Goal: Use online tool/utility: Use online tool/utility

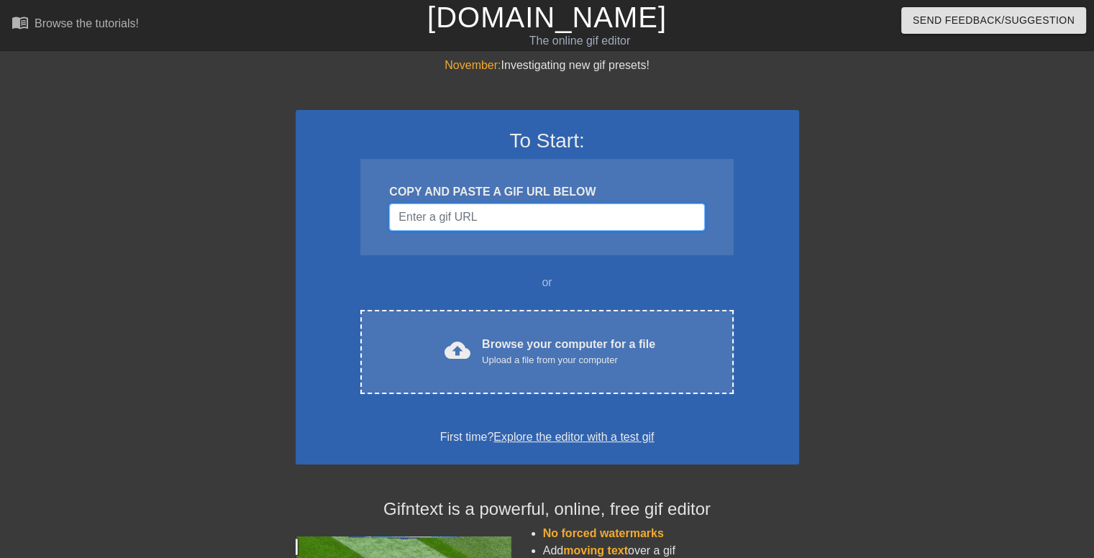
click at [426, 217] on input "Username" at bounding box center [546, 216] width 315 height 27
paste input "[URL][DOMAIN_NAME][PERSON_NAME]"
type input "[URL][DOMAIN_NAME][PERSON_NAME]"
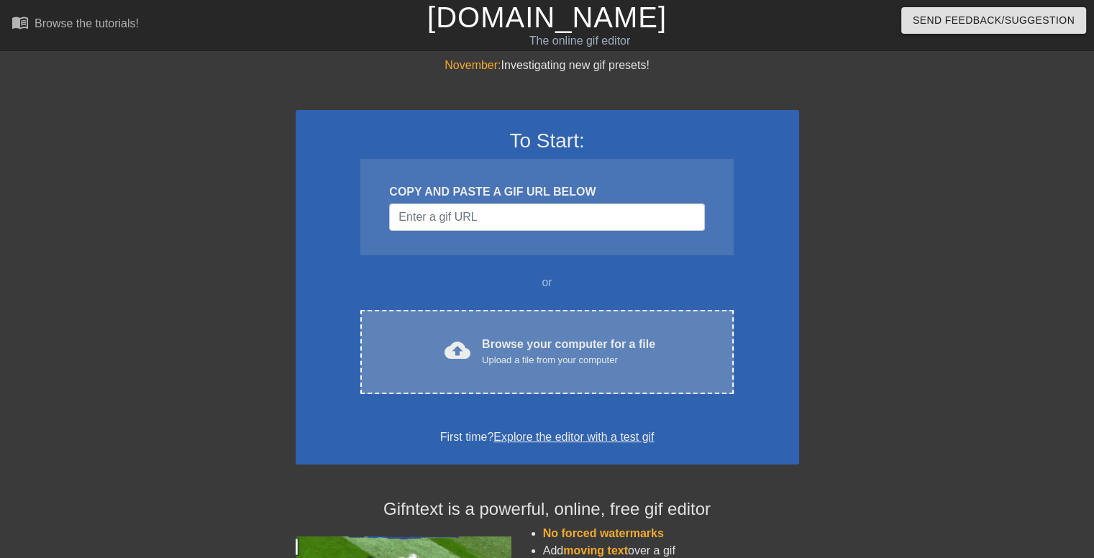
click at [513, 350] on div "Browse your computer for a file Upload a file from your computer" at bounding box center [568, 352] width 173 height 32
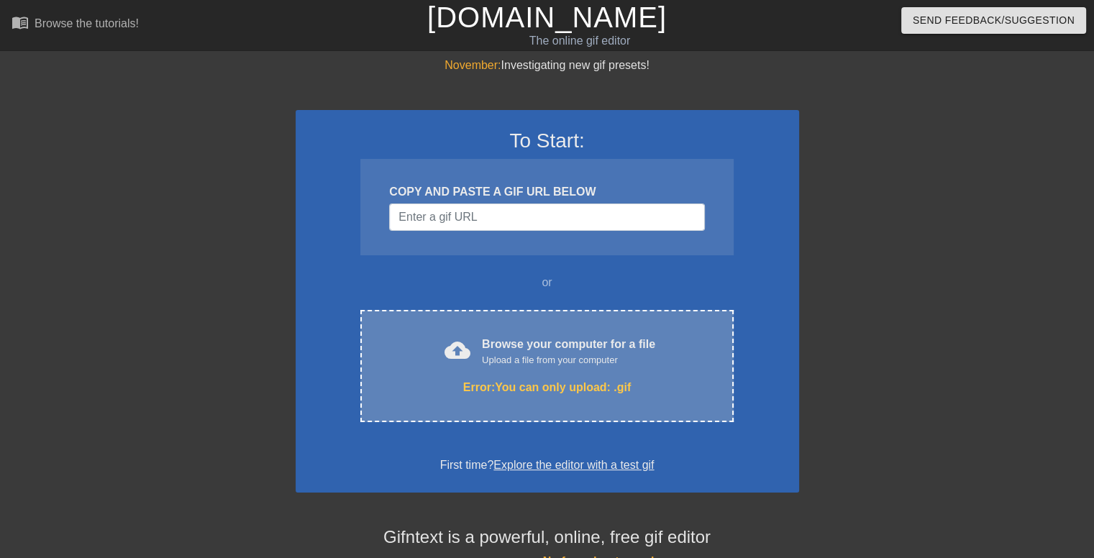
click at [489, 382] on div "Error: You can only upload: .gif" at bounding box center [546, 387] width 312 height 17
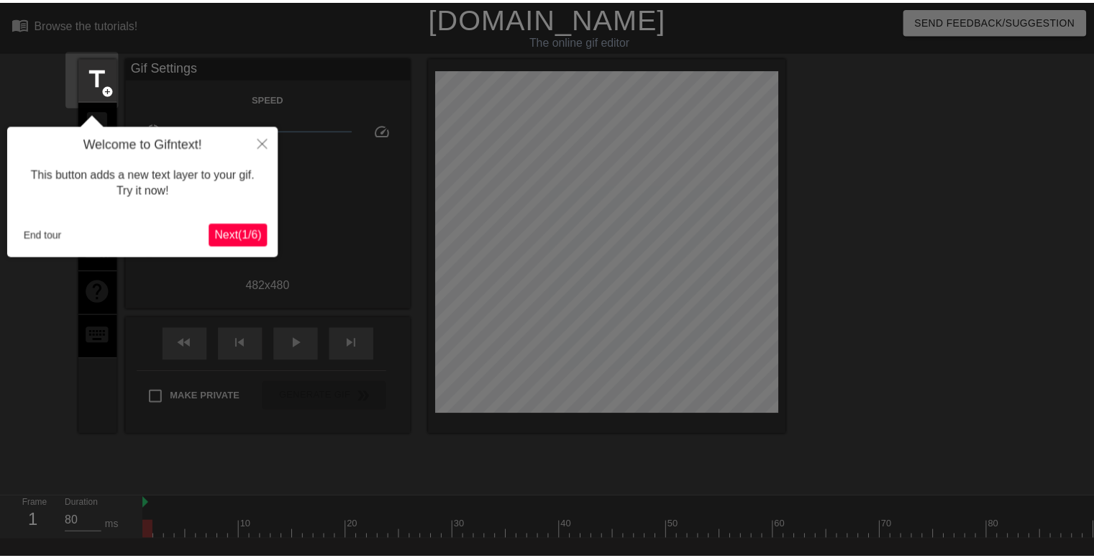
scroll to position [35, 0]
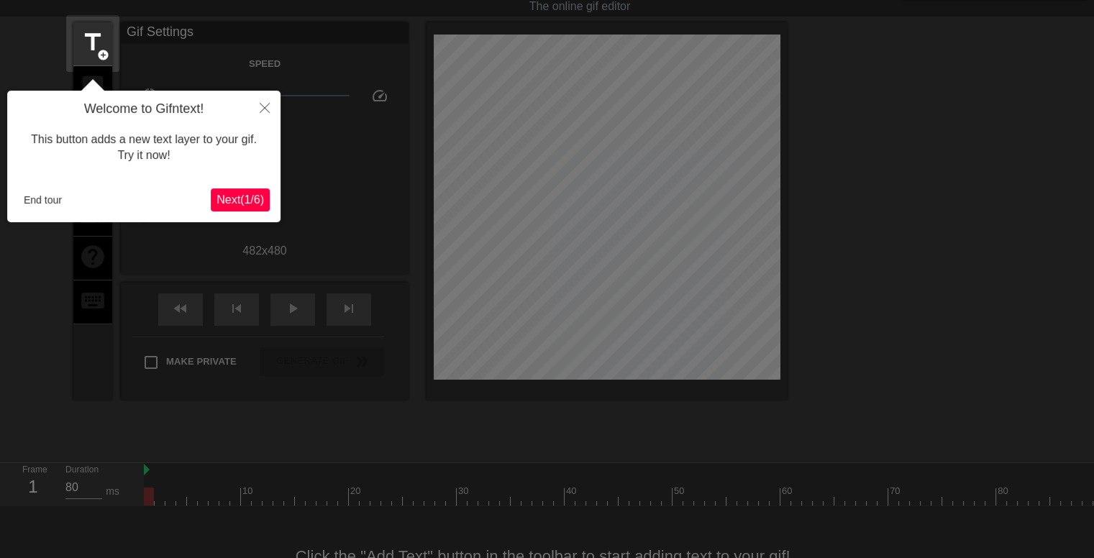
click at [227, 198] on span "Next ( 1 / 6 )" at bounding box center [239, 199] width 47 height 12
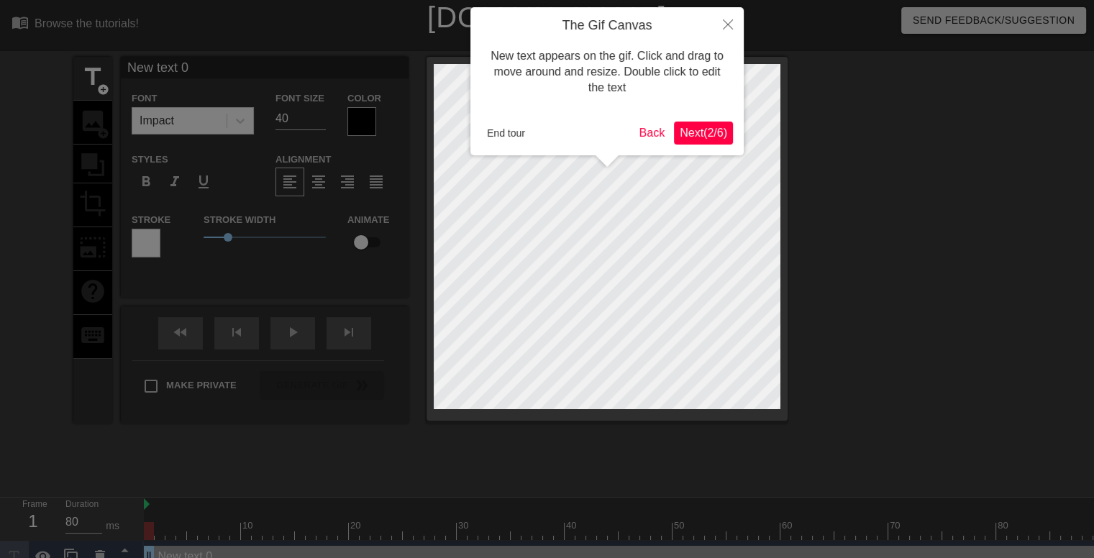
click at [682, 130] on span "Next ( 2 / 6 )" at bounding box center [703, 133] width 47 height 12
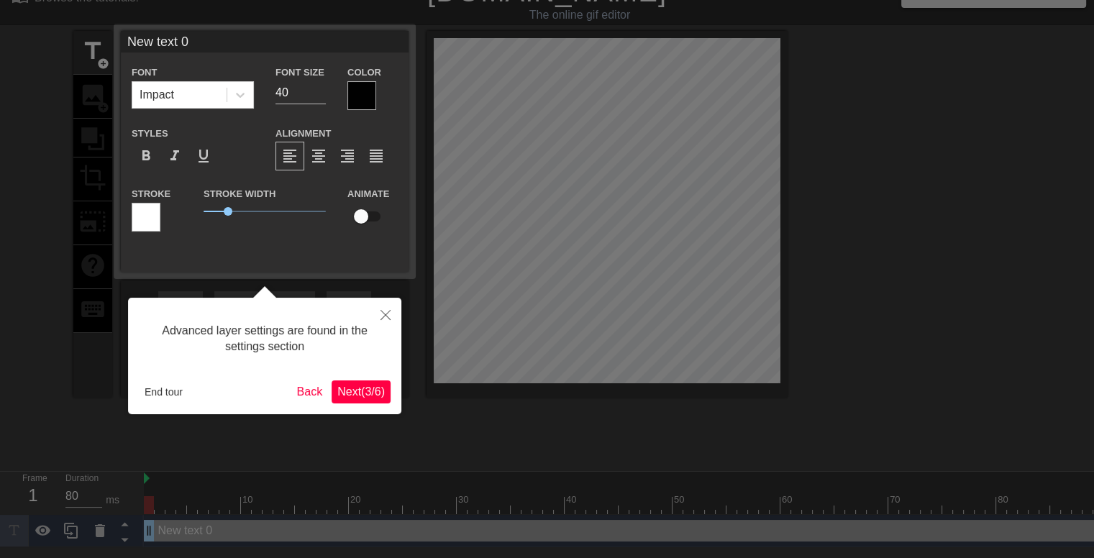
click at [342, 385] on span "Next ( 3 / 6 )" at bounding box center [360, 391] width 47 height 12
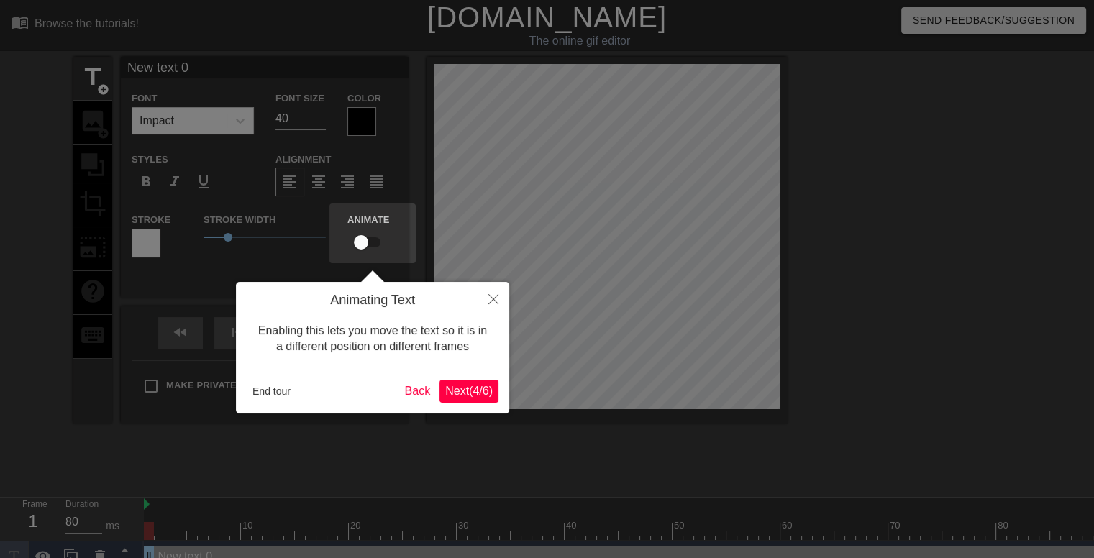
click at [464, 385] on span "Next ( 4 / 6 )" at bounding box center [468, 391] width 47 height 12
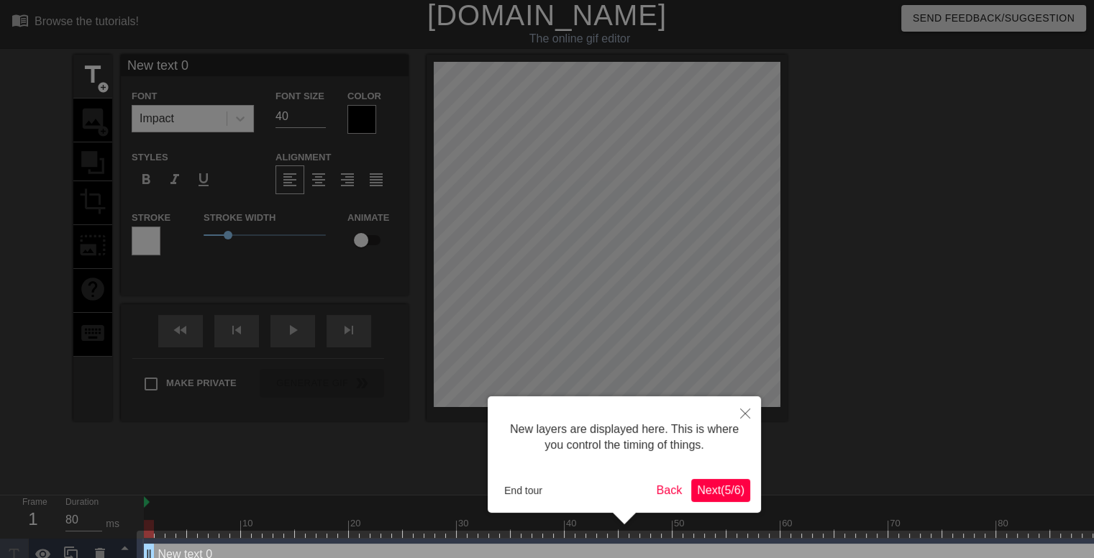
scroll to position [28, 0]
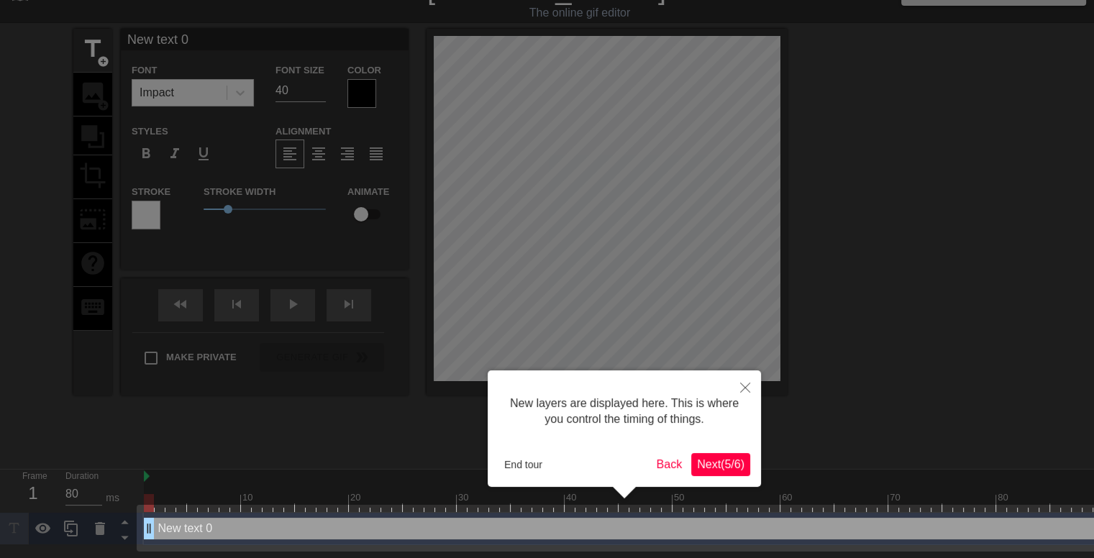
click at [721, 468] on span "Next ( 5 / 6 )" at bounding box center [720, 464] width 47 height 12
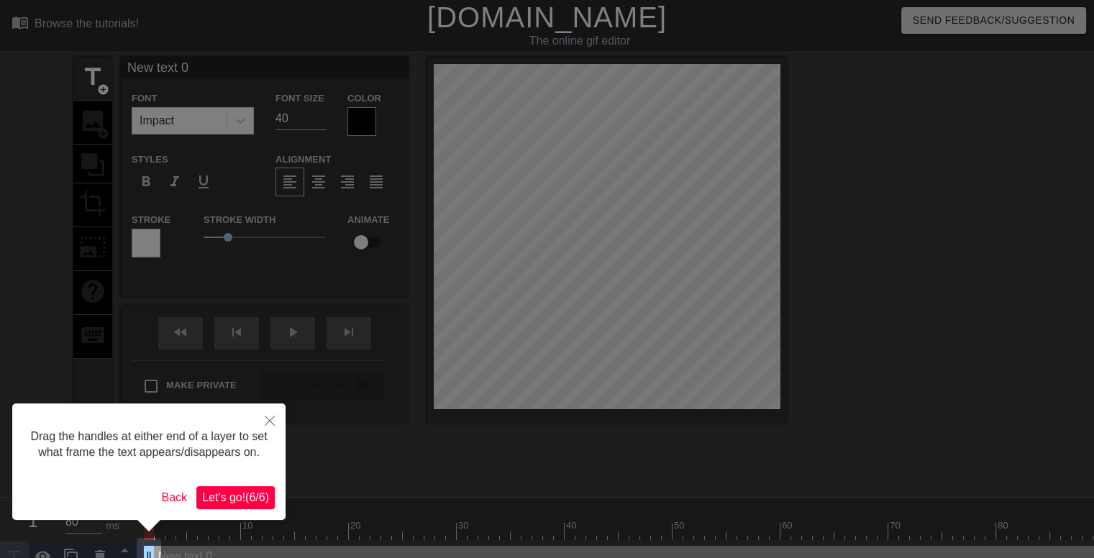
click at [224, 502] on span "Let's go! ( 6 / 6 )" at bounding box center [235, 497] width 67 height 12
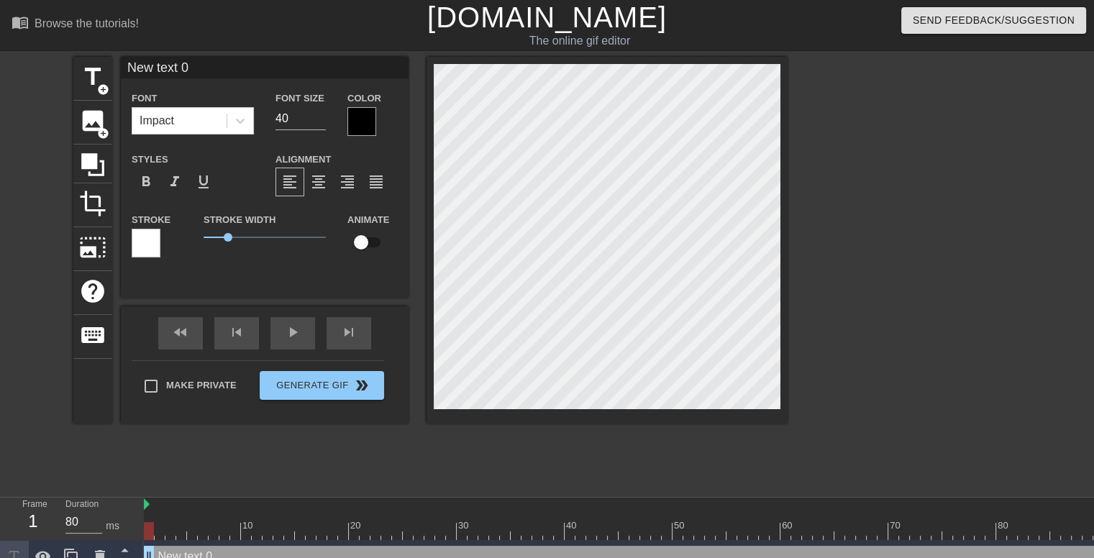
scroll to position [1, 4]
type input "New text"
type textarea "New text"
type input "New text"
type textarea "New text"
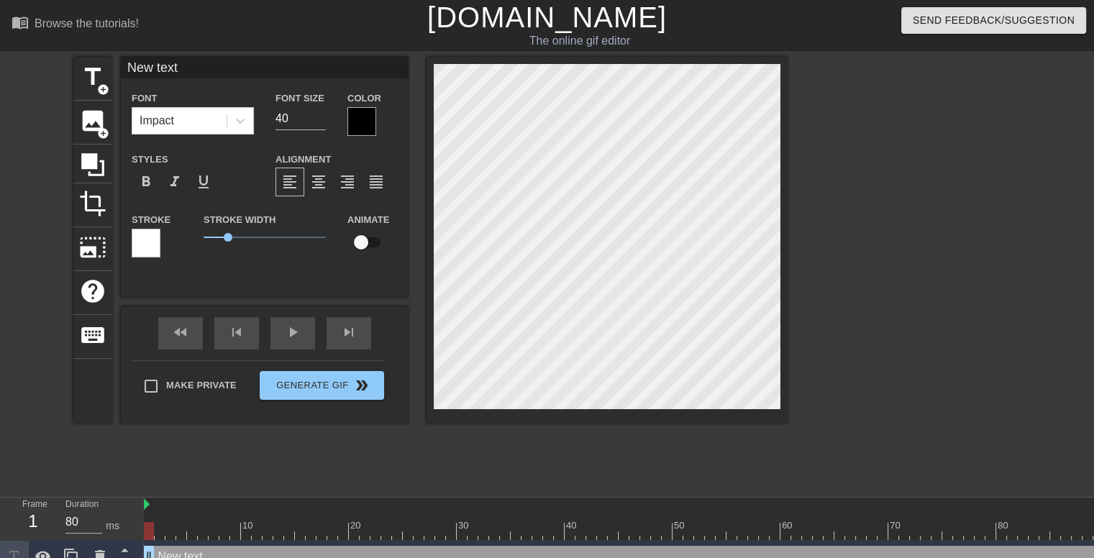
type input "New tex"
type textarea "New tex"
type input "New te"
type textarea "New te"
type input "New t"
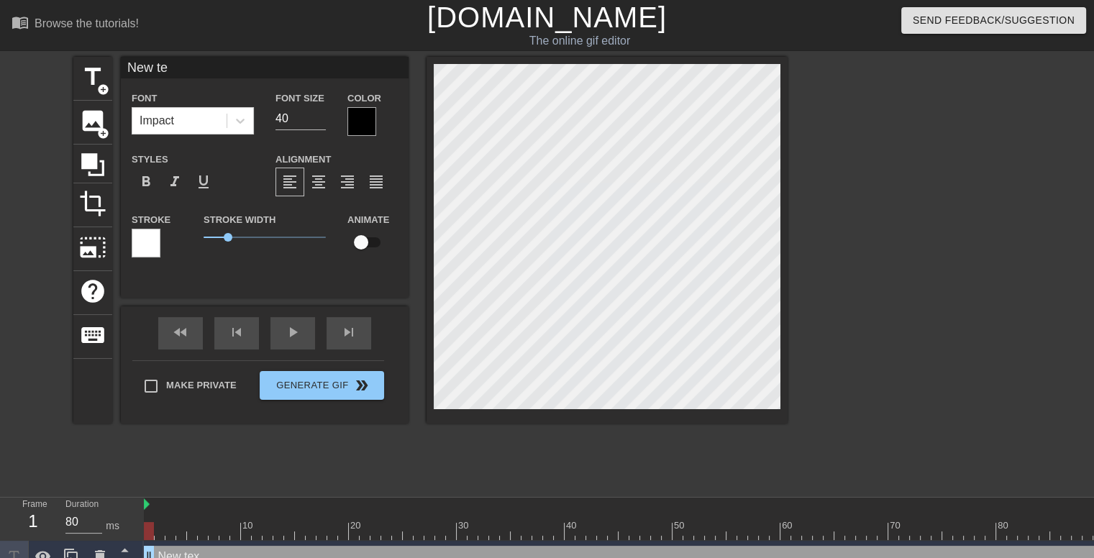
type textarea "New t"
type input "New"
type textarea "New"
type input "New"
type textarea "New"
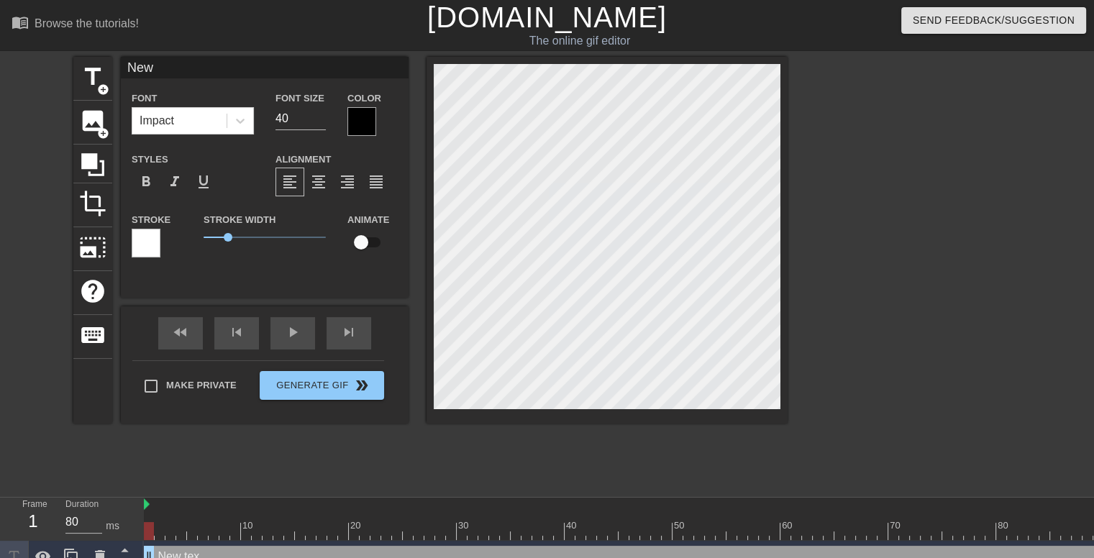
type input "Ne"
type textarea "Ne"
type input "N"
type textarea "N"
type input "W"
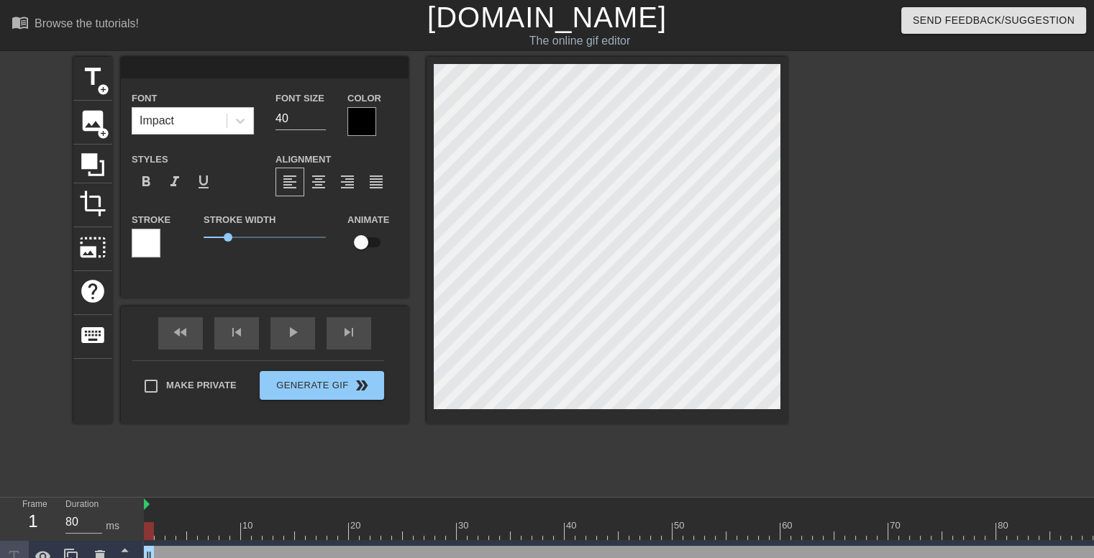
type textarea "W"
type input "Wi"
type textarea "Wi"
type input "Win"
type textarea "Win"
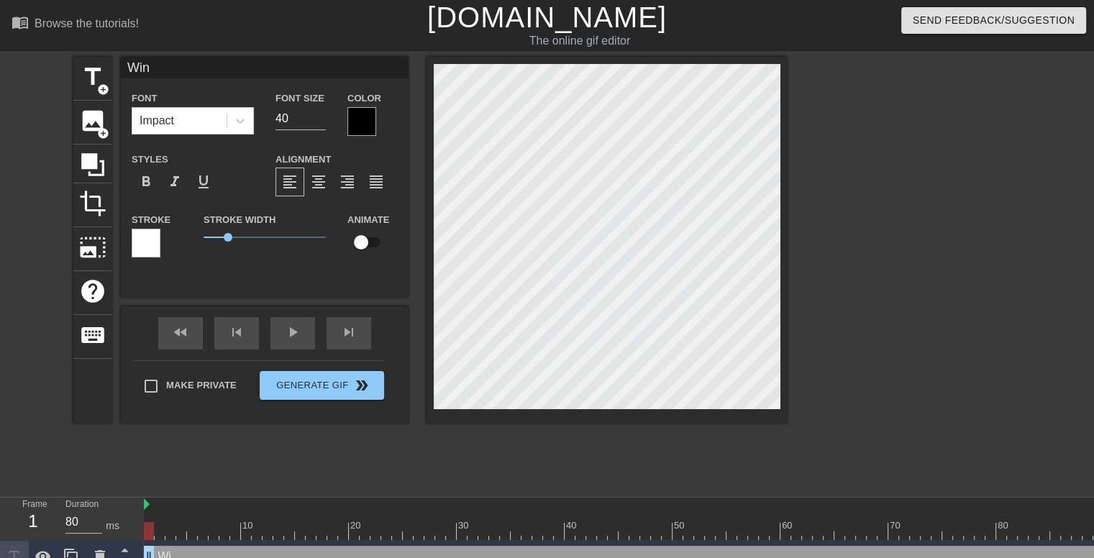
type input "[PERSON_NAME]"
type textarea "[PERSON_NAME]"
type input "Winnu"
type textarea "Winnu"
type input "[PERSON_NAME]"
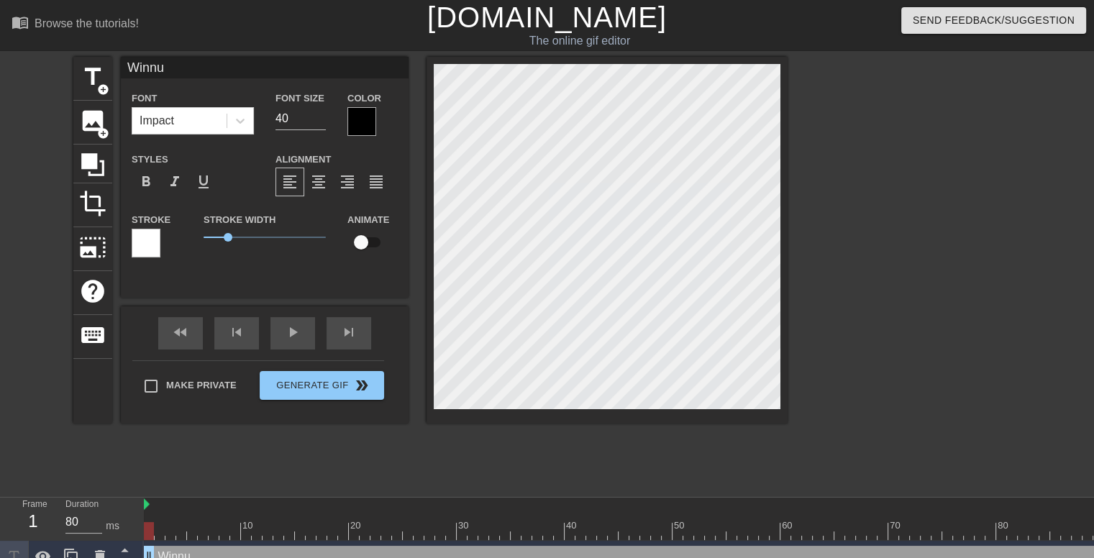
type textarea "[PERSON_NAME]"
type input "Win"
type textarea "Win"
type input "Wi"
type textarea "Wi"
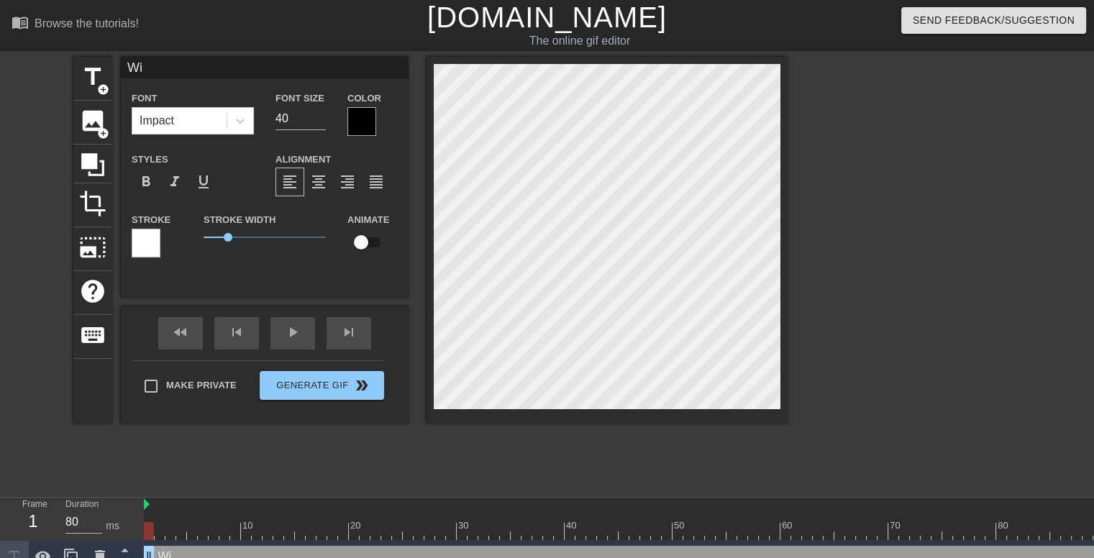
type input "W"
type textarea "W"
type input "WI"
type textarea "WI"
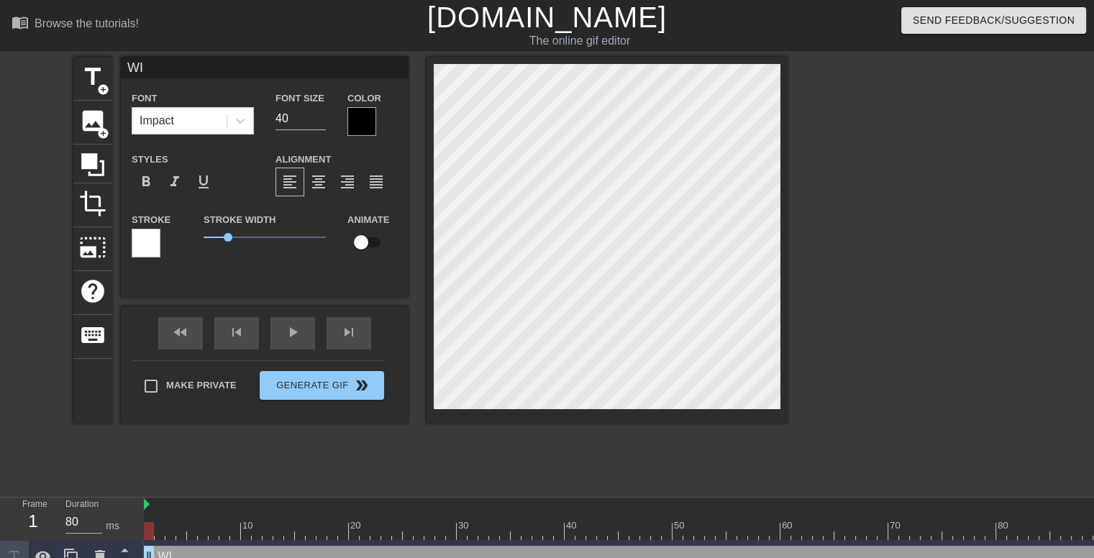
type input "WIN"
type textarea "WIN"
type input "[PERSON_NAME]"
type textarea "[PERSON_NAME]"
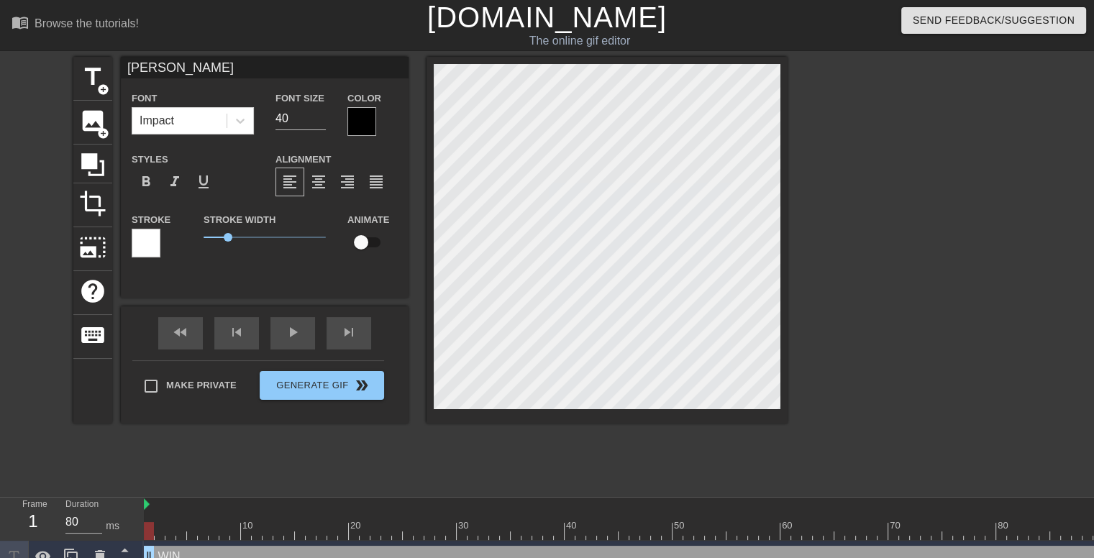
type input "WINNU"
type textarea "WINNU"
click at [364, 242] on input "checkbox" at bounding box center [361, 242] width 82 height 27
checkbox input "true"
click at [93, 81] on span "title" at bounding box center [92, 76] width 27 height 27
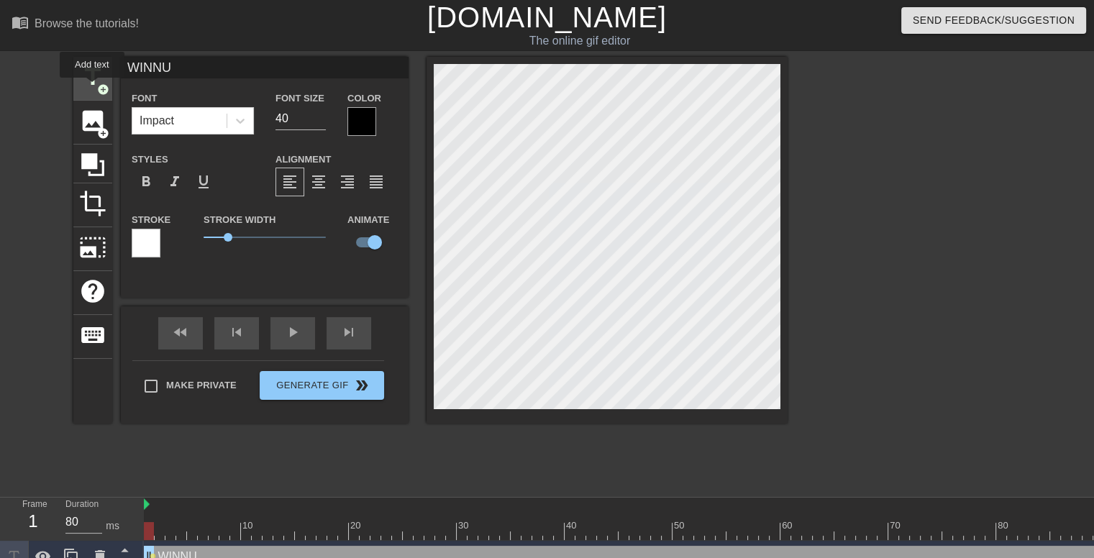
type input "New text 1"
checkbox input "false"
type input "N"
type textarea "N"
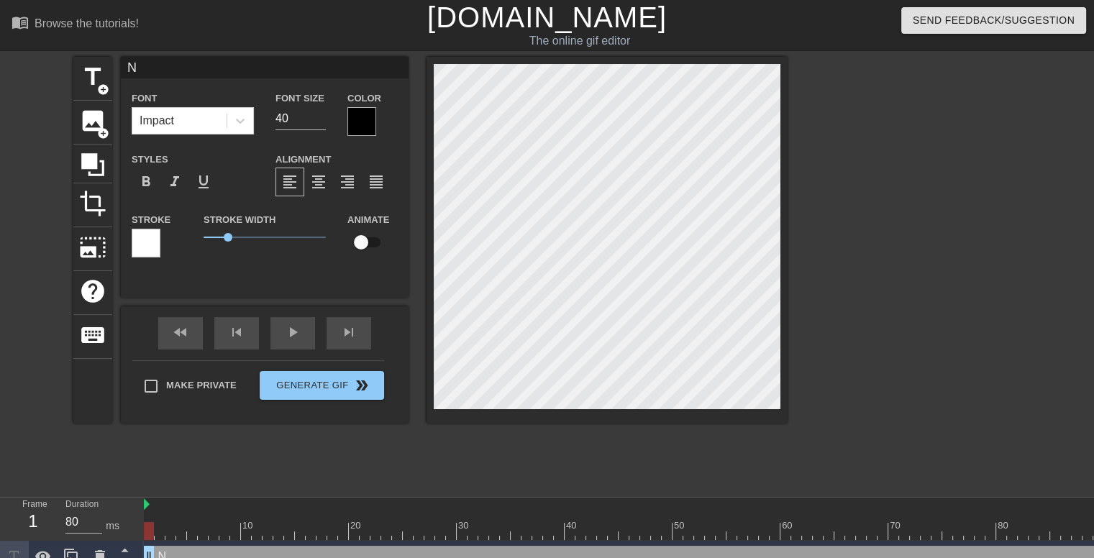
type input "Na"
type textarea "Na"
type input "Naa"
type textarea "Naa"
type input "Naal"
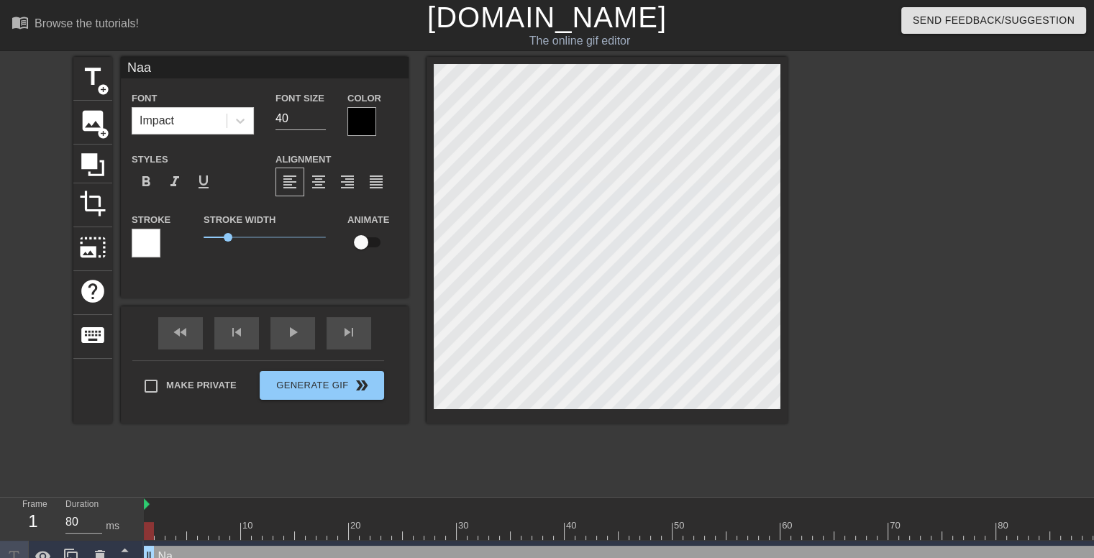
type textarea "Naal"
type input "Naalu"
type textarea "Naalu"
type input "Naalu"
type textarea "Naalu"
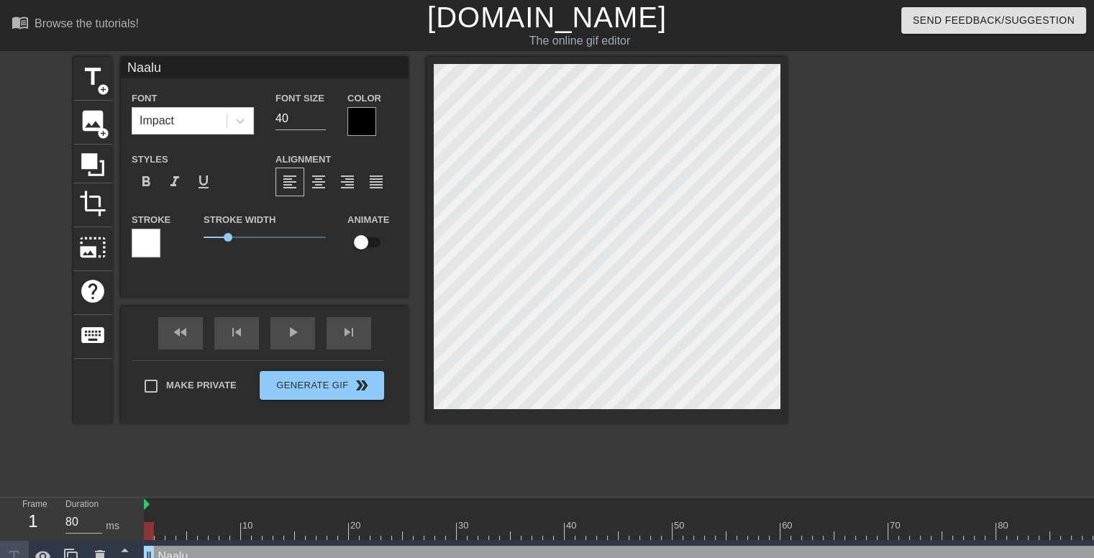
type input "Naalu a"
type textarea "Naalu a"
type input "Naalu an"
type textarea "Naalu and"
type input "Naalu and"
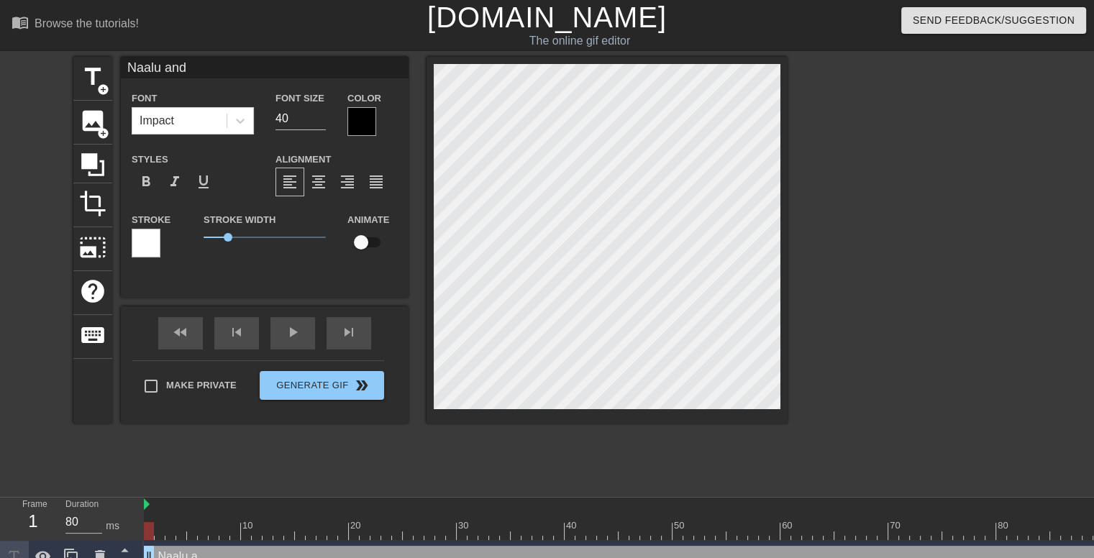
type textarea "Naalu and"
type input "Naalu and S"
type textarea "Naalu and S"
type input "Naalu and Sa"
type textarea "Naalu and Sa"
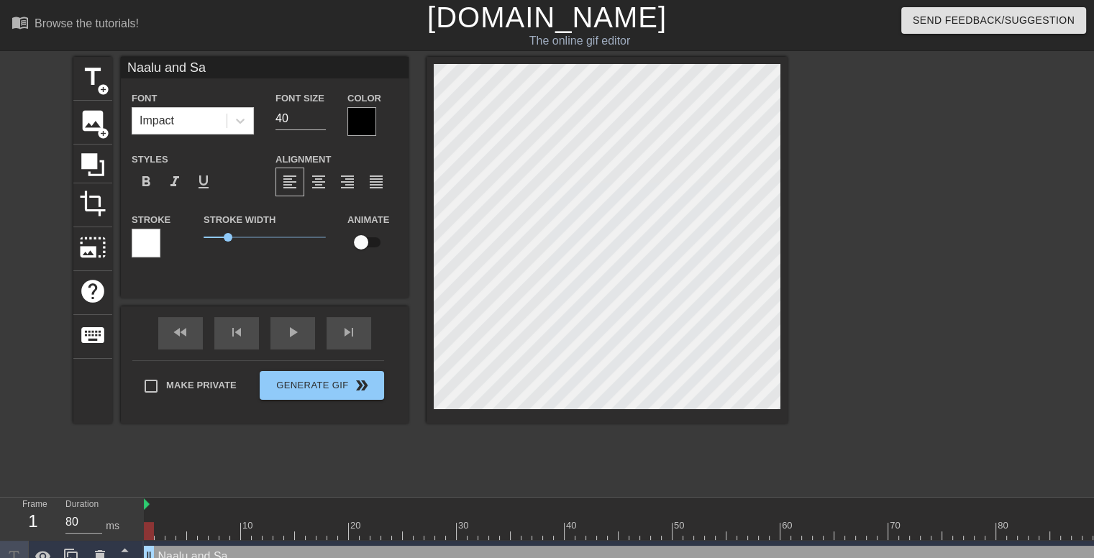
type input "Naalu and Saa"
type textarea "Naalu and Saa"
type input "Naalu and Saar"
type textarea "Naalu and Saar"
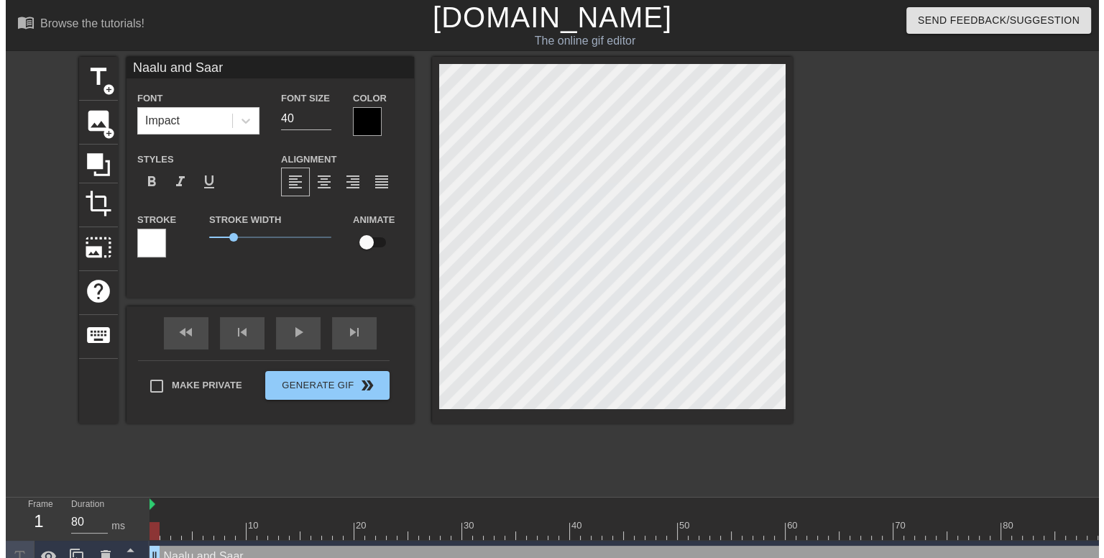
scroll to position [1, 4]
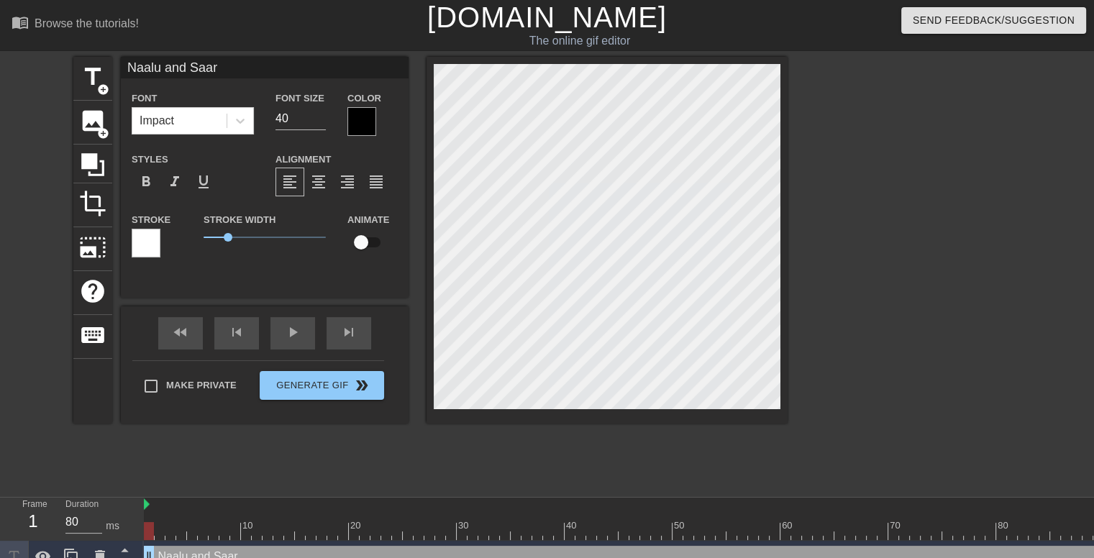
click at [881, 169] on div at bounding box center [913, 272] width 216 height 431
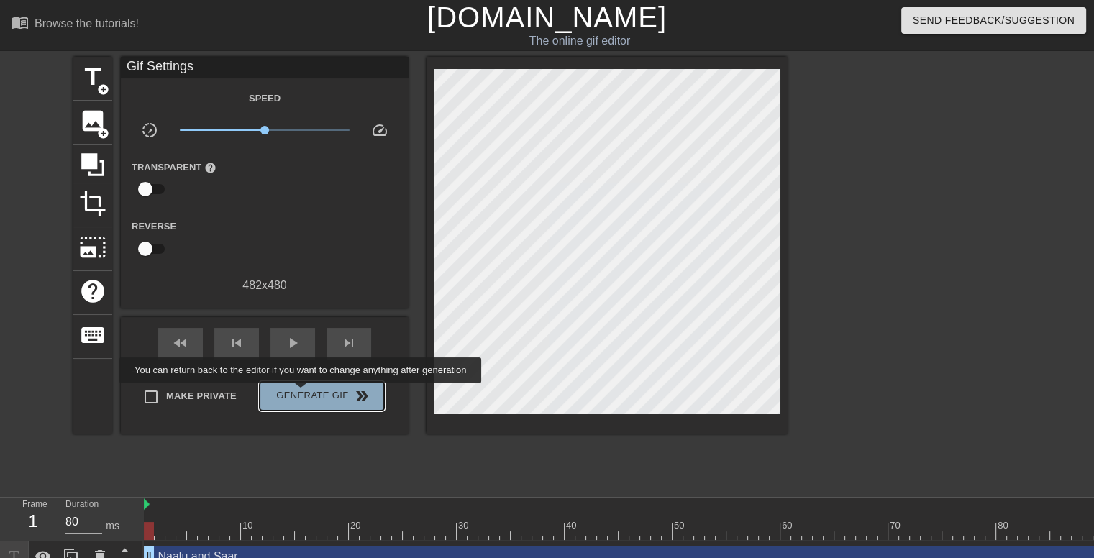
click at [302, 393] on span "Generate Gif double_arrow" at bounding box center [321, 396] width 113 height 17
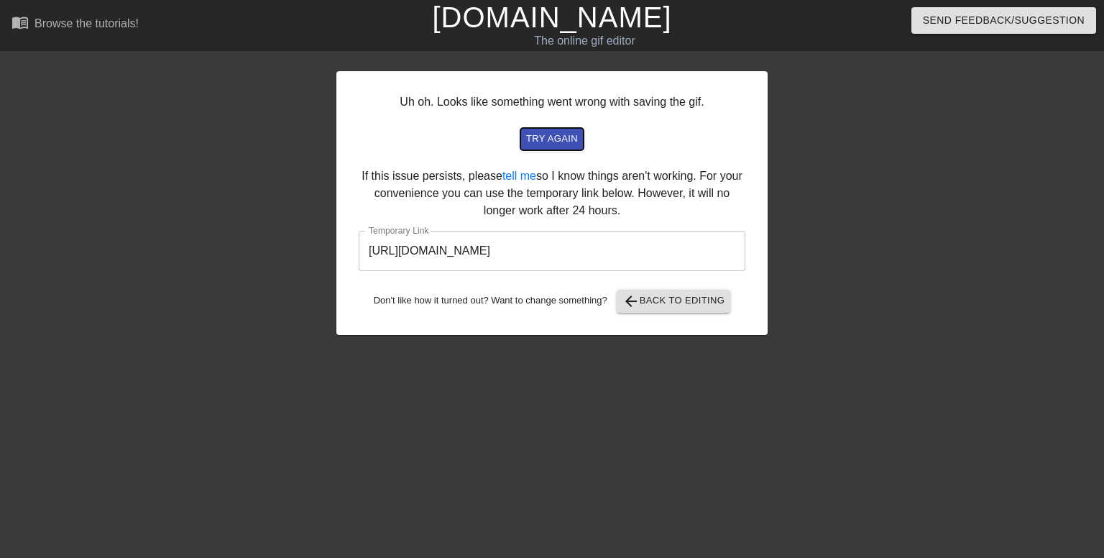
click at [565, 136] on span "try again" at bounding box center [552, 139] width 52 height 17
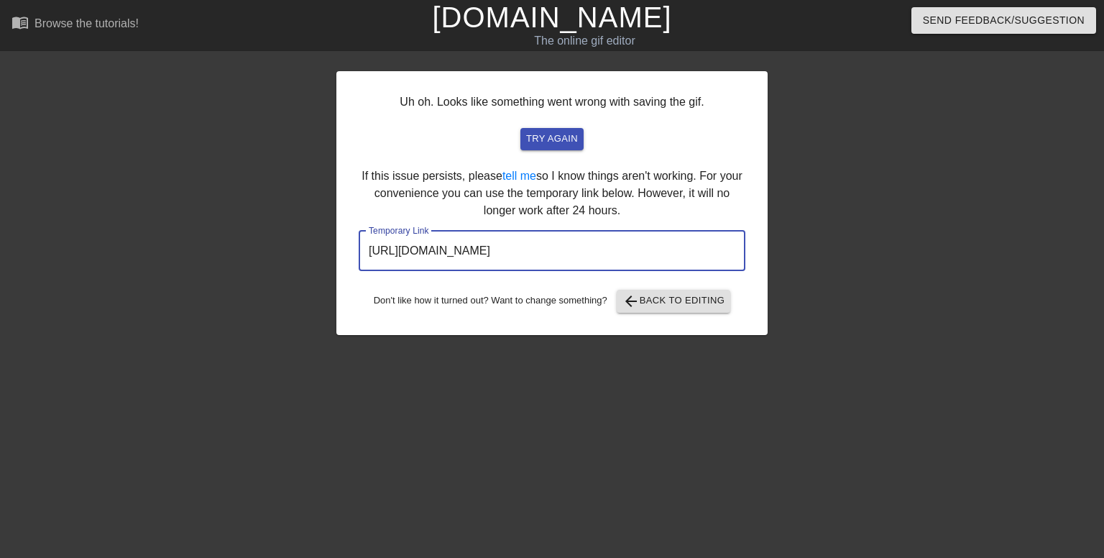
drag, startPoint x: 485, startPoint y: 261, endPoint x: 284, endPoint y: 257, distance: 200.7
click at [284, 257] on div "Uh oh. Looks like something went wrong with saving the gif. try again If this i…" at bounding box center [552, 272] width 1104 height 431
click at [567, 137] on span "try again" at bounding box center [552, 139] width 52 height 17
